Goal: Information Seeking & Learning: Get advice/opinions

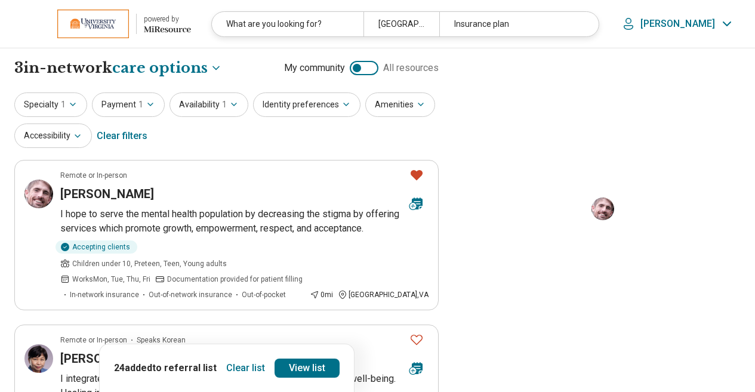
select select "***"
